Goal: Information Seeking & Learning: Understand process/instructions

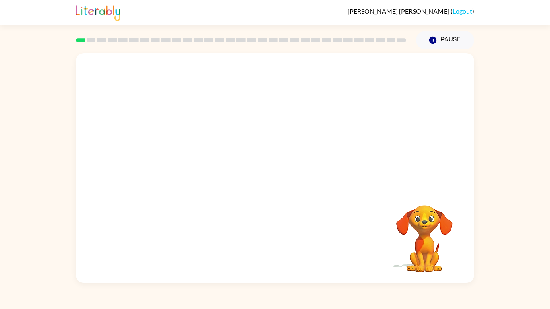
click at [249, 126] on video "Your browser must support playing .mp4 files to use Literably. Please try using…" at bounding box center [275, 120] width 399 height 135
click at [299, 151] on video "Your browser must support playing .mp4 files to use Literably. Please try using…" at bounding box center [275, 120] width 399 height 135
click at [325, 126] on video "Your browser must support playing .mp4 files to use Literably. Please try using…" at bounding box center [275, 120] width 399 height 135
click at [254, 131] on video "Your browser must support playing .mp4 files to use Literably. Please try using…" at bounding box center [275, 120] width 399 height 135
click at [302, 151] on video "Your browser must support playing .mp4 files to use Literably. Please try using…" at bounding box center [275, 120] width 399 height 135
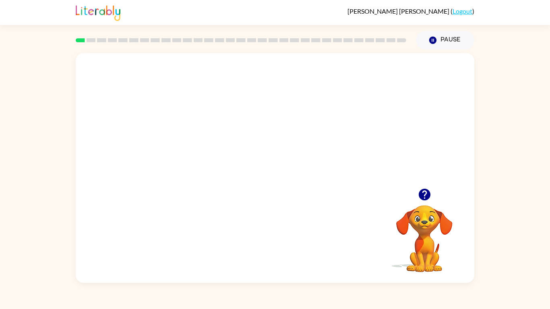
click at [321, 126] on video "Your browser must support playing .mp4 files to use Literably. Please try using…" at bounding box center [275, 120] width 399 height 135
click at [268, 176] on icon "button" at bounding box center [275, 172] width 14 height 14
click at [259, 177] on div at bounding box center [275, 120] width 399 height 135
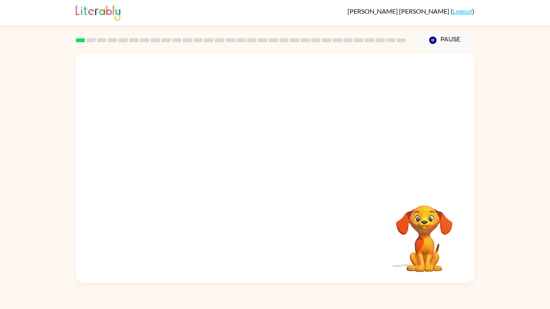
click at [259, 177] on div at bounding box center [275, 120] width 399 height 135
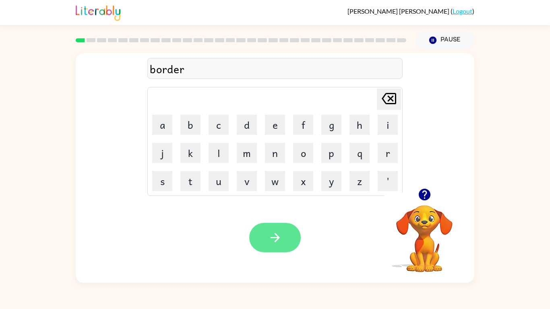
click at [280, 240] on icon "button" at bounding box center [275, 238] width 14 height 14
click at [281, 238] on icon "button" at bounding box center [275, 238] width 14 height 14
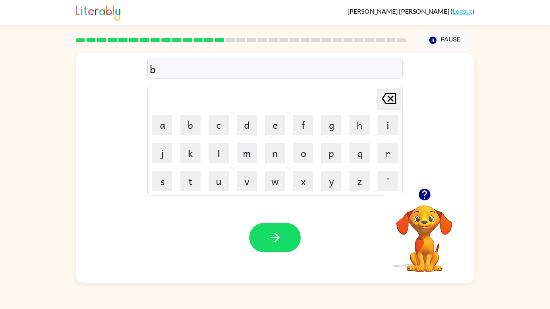
click at [212, 10] on div "[PERSON_NAME] ( Logout )" at bounding box center [275, 12] width 399 height 25
